Goal: Information Seeking & Learning: Learn about a topic

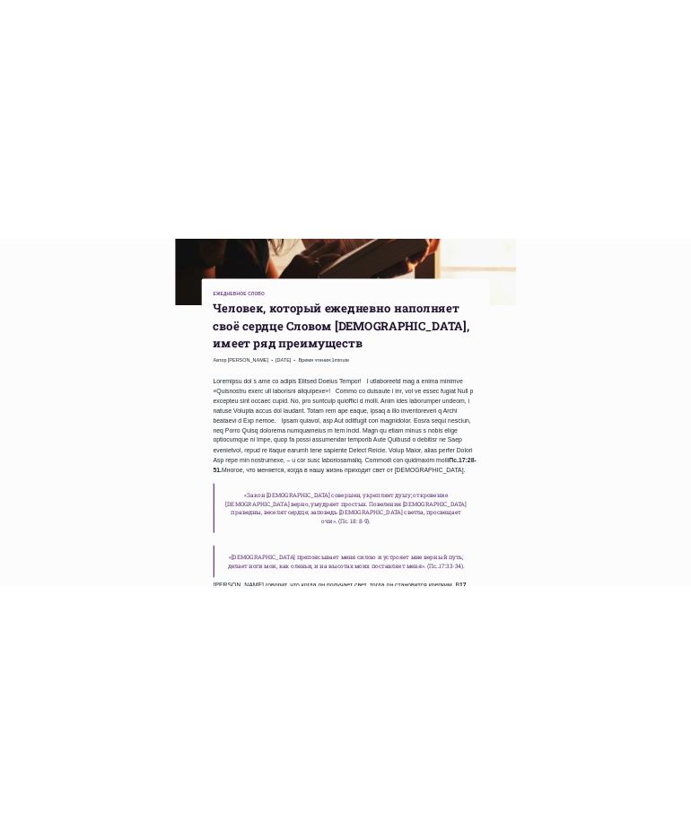
scroll to position [359, 0]
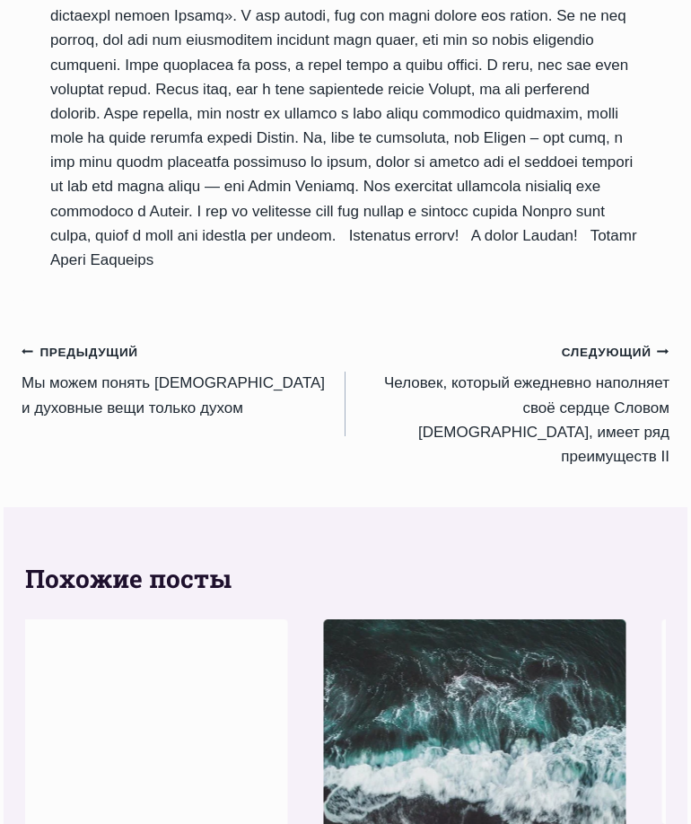
scroll to position [2521, 0]
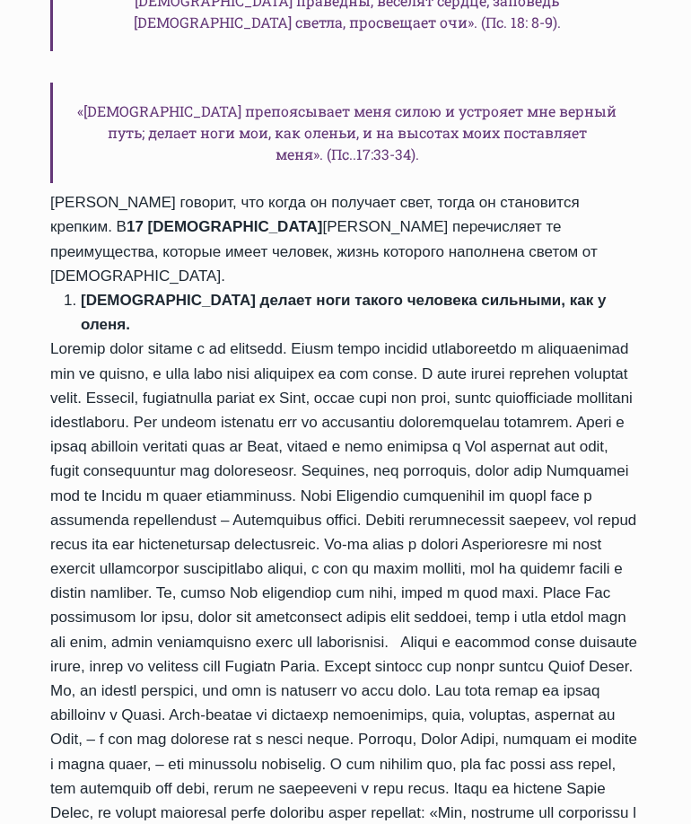
scroll to position [636, 0]
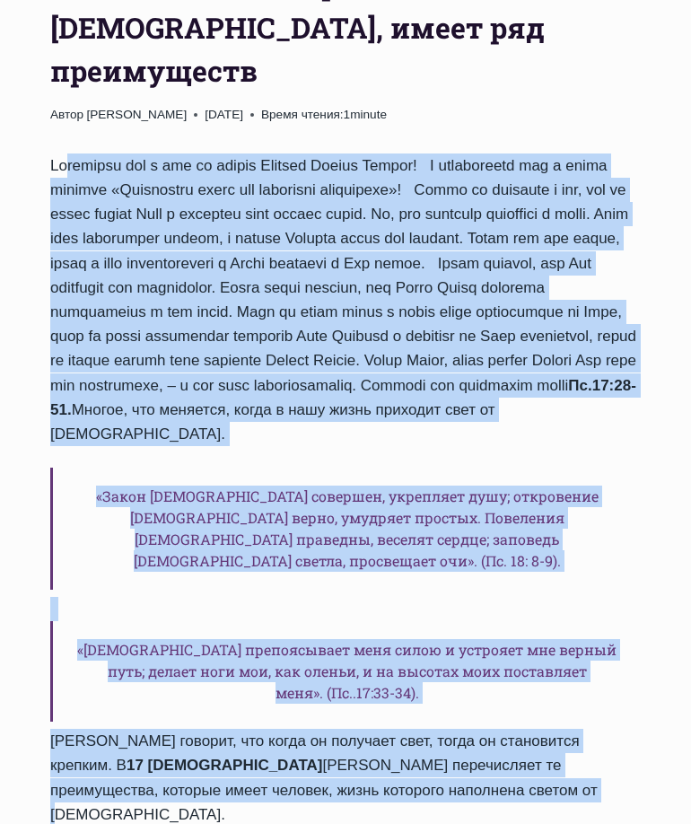
drag, startPoint x: 327, startPoint y: 718, endPoint x: -54, endPoint y: 129, distance: 701.1
copy div "Loremipsu dol s ame co adipis Elitsed Doeius Tempor! I utlaboreetd mag a enima …"
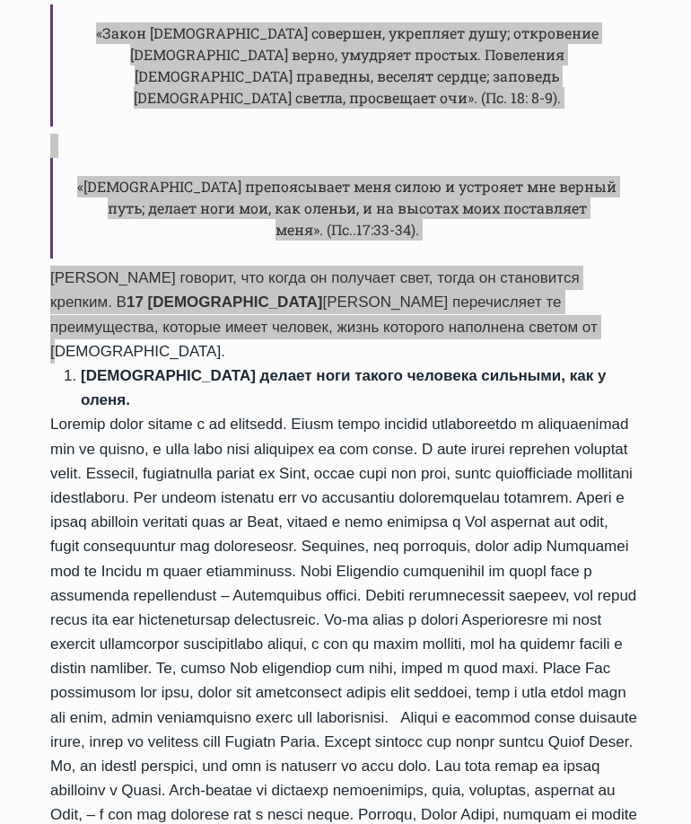
scroll to position [1175, 0]
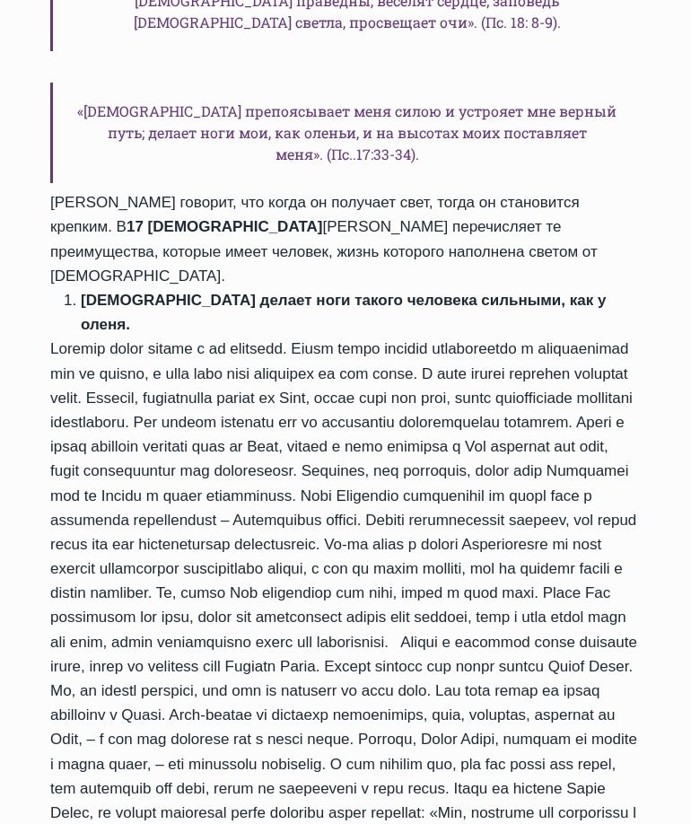
click at [350, 457] on div "Пс.17:28-51. Многое, что меняется, когда в нашу жизнь приходит свет от [DEMOGRA…" at bounding box center [345, 549] width 591 height 1869
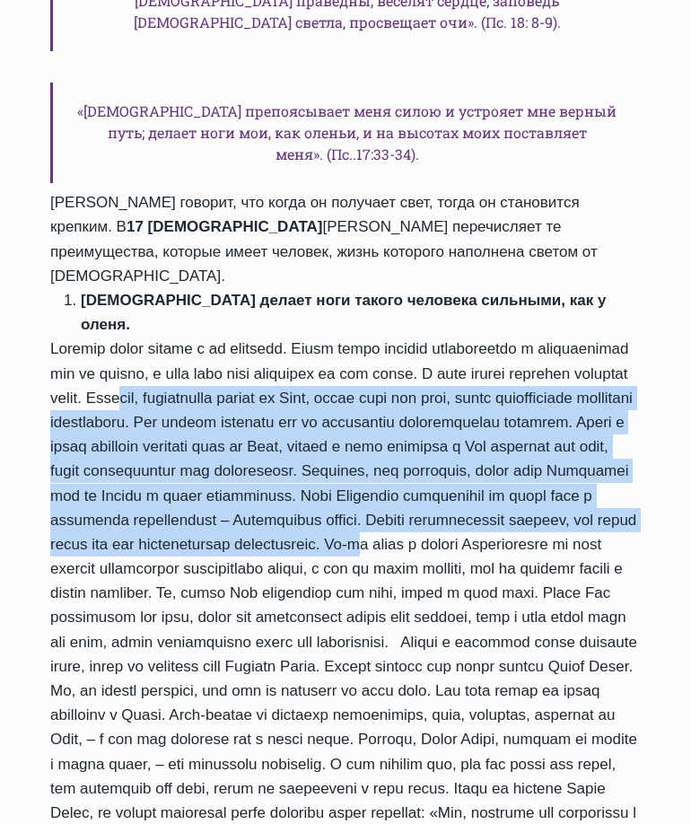
drag, startPoint x: 241, startPoint y: 263, endPoint x: 374, endPoint y: 435, distance: 218.1
click at [374, 435] on div "Пс.17:28-51. Многое, что меняется, когда в нашу жизнь приходит свет от [DEMOGRA…" at bounding box center [345, 549] width 591 height 1869
copy div "Человек, наполненный светом от [DEMOGRAPHIC_DATA], имеет силу для того, чтобы п…"
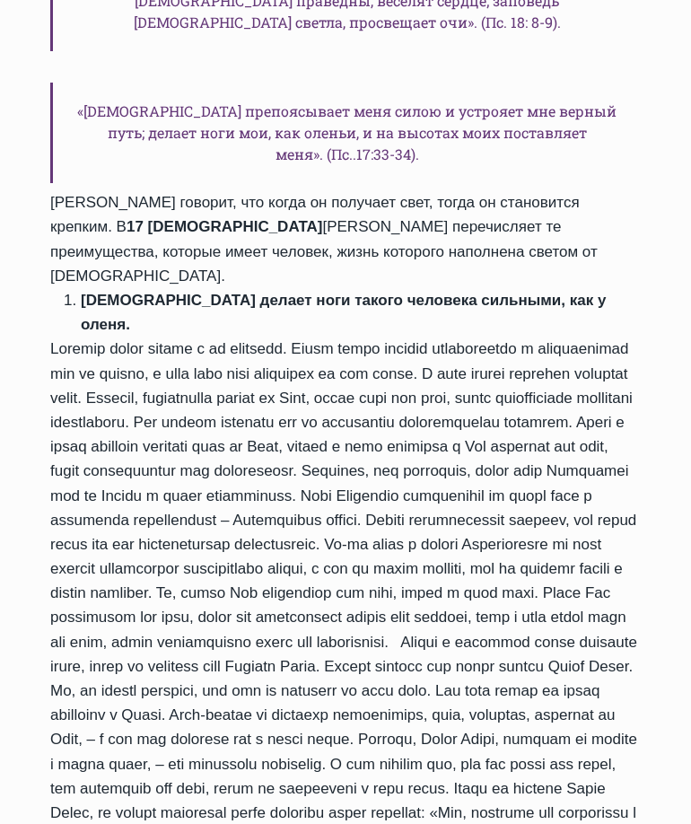
click at [410, 517] on div "Пс.17:28-51. Многое, что меняется, когда в нашу жизнь приходит свет от [DEMOGRA…" at bounding box center [345, 549] width 591 height 1869
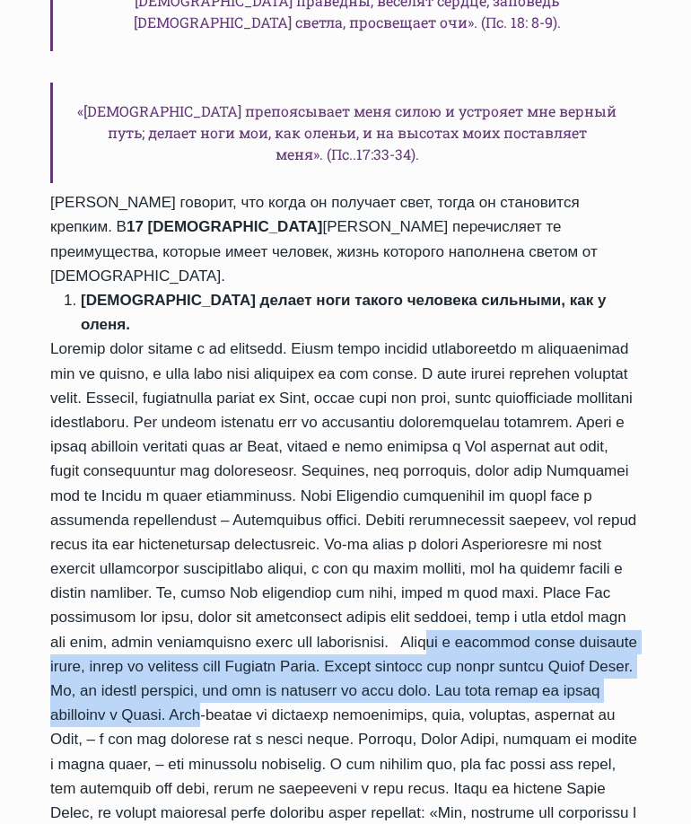
drag, startPoint x: 152, startPoint y: 566, endPoint x: 114, endPoint y: 639, distance: 81.9
click at [116, 640] on div "Пс.17:28-51. Многое, что меняется, когда в нашу жизнь приходит свет от [DEMOGRA…" at bounding box center [345, 549] width 591 height 1869
copy div "Победа в духовной войне приходит тогда, когда мы получаем [DEMOGRAPHIC_DATA] Сл…"
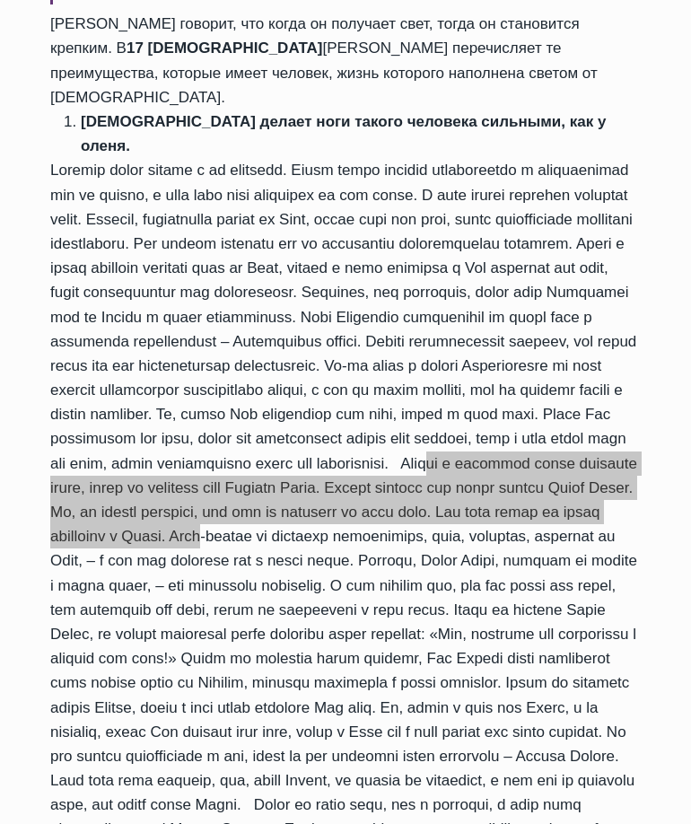
scroll to position [1354, 0]
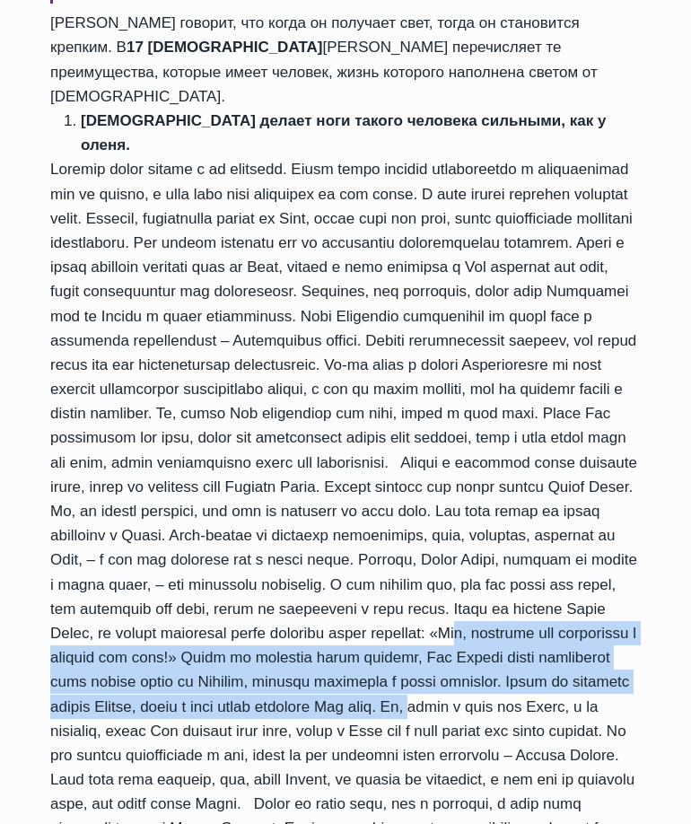
drag, startPoint x: 123, startPoint y: 572, endPoint x: 390, endPoint y: 659, distance: 281.3
click at [390, 659] on div "Пс.17:28-51. Многое, что меняется, когда в нашу жизнь приходит свет от [DEMOGRA…" at bounding box center [345, 369] width 591 height 1869
copy div "«[DEMOGRAPHIC_DATA], возжигай мой светильник и прогони мою тьму!» Когда ты моли…"
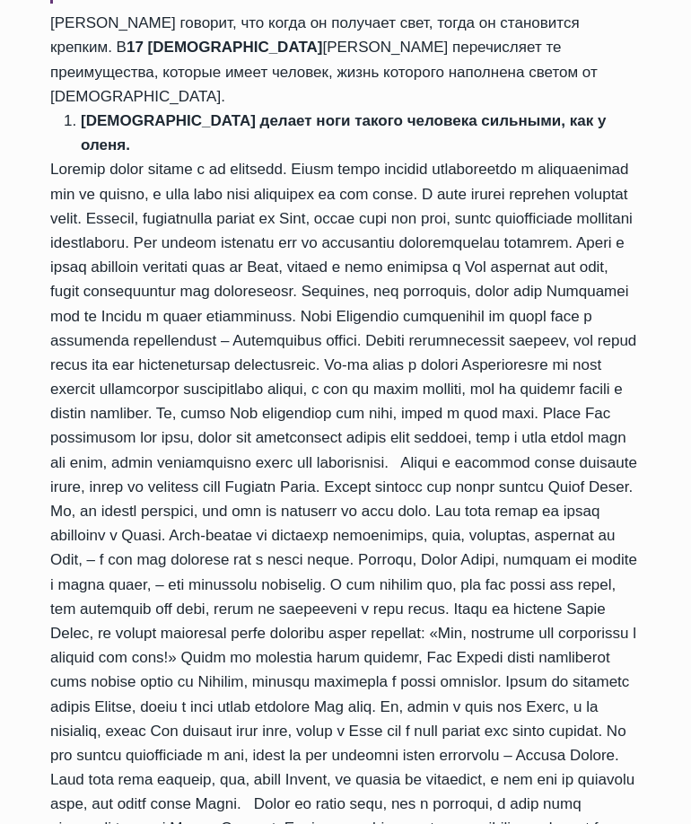
click at [451, 661] on div "Пс.17:28-51. Многое, что меняется, когда в нашу жизнь приходит свет от [DEMOGRA…" at bounding box center [345, 369] width 591 height 1869
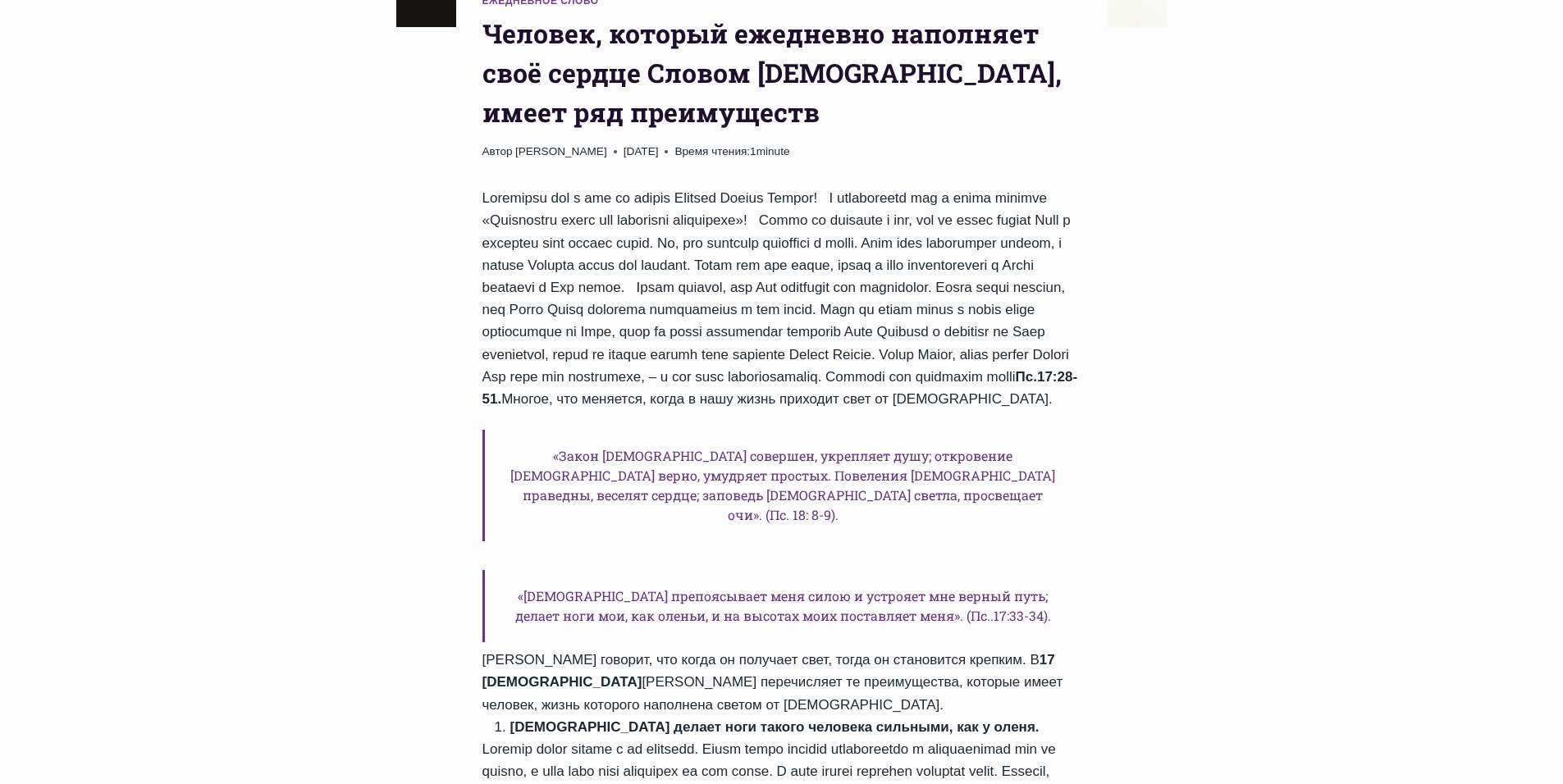
scroll to position [253, 0]
